Goal: Check status: Check status

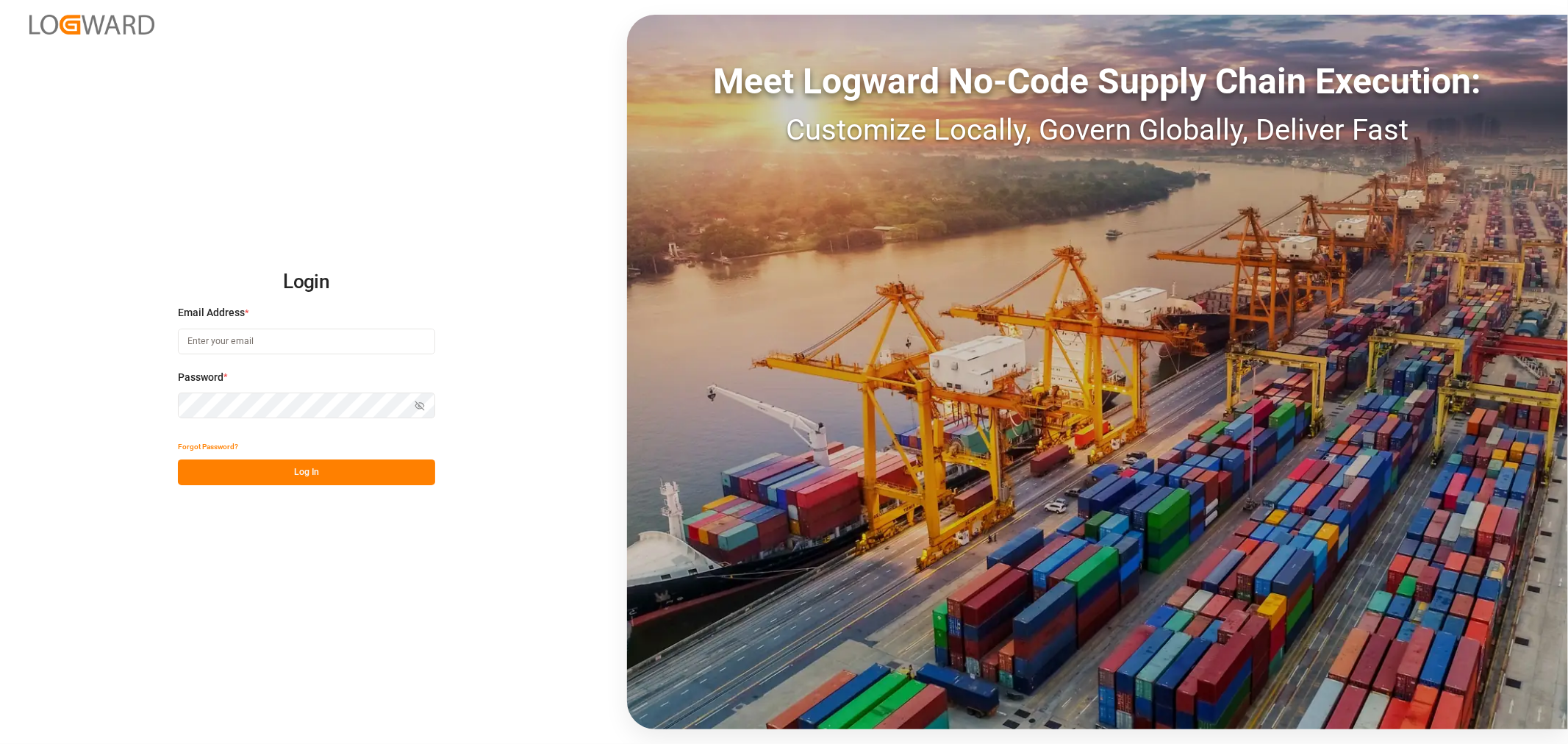
type input "[EMAIL_ADDRESS][DOMAIN_NAME]"
click at [301, 472] on button "Log In" at bounding box center [306, 472] width 257 height 26
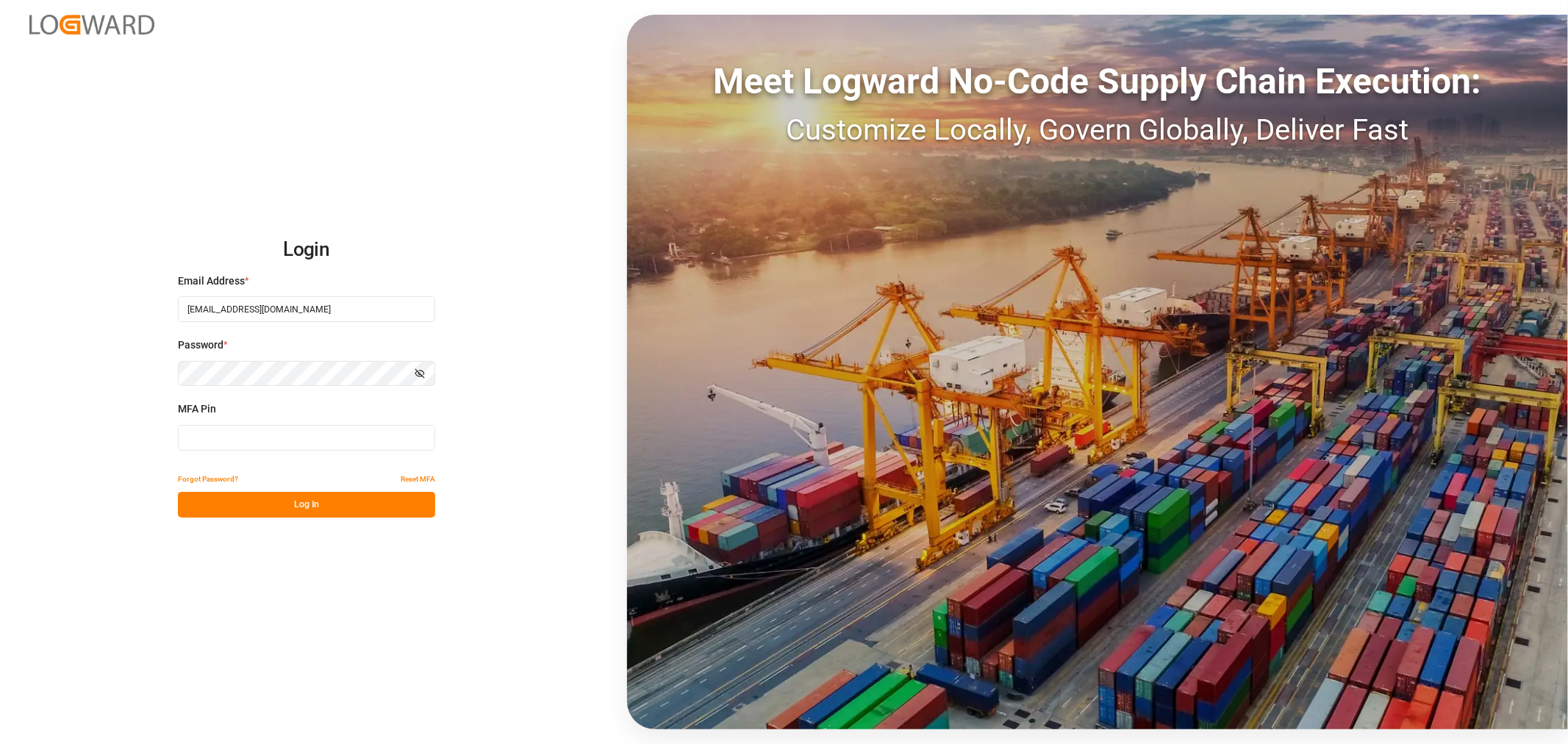
click at [236, 437] on input at bounding box center [306, 438] width 257 height 26
type input "165234"
click at [266, 501] on button "Log In" at bounding box center [306, 505] width 257 height 26
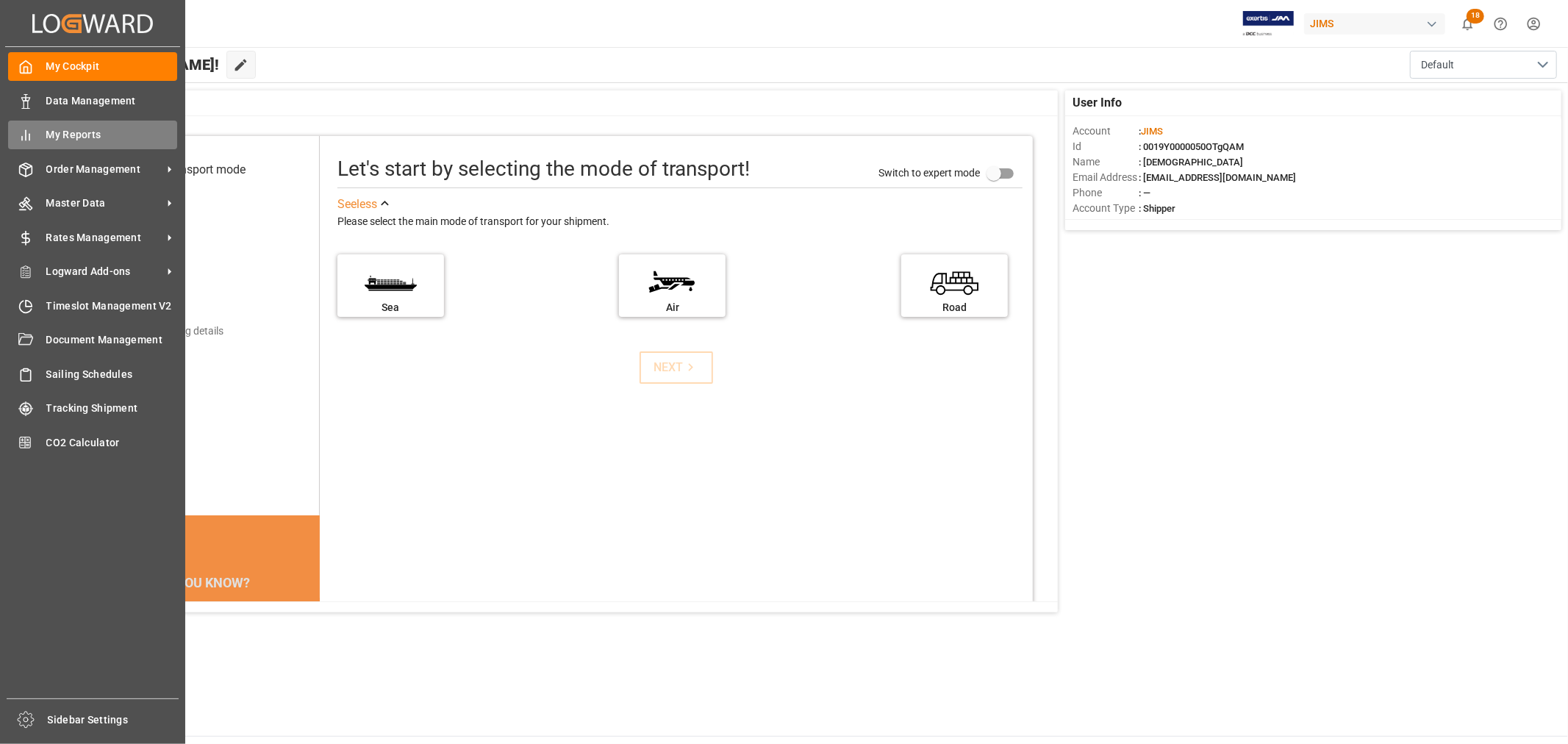
click at [70, 128] on span "My Reports" at bounding box center [112, 135] width 132 height 15
